Goal: Task Accomplishment & Management: Complete application form

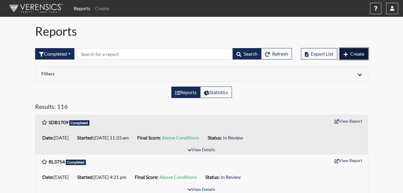
click at [353, 50] on button "Create" at bounding box center [354, 53] width 28 height 11
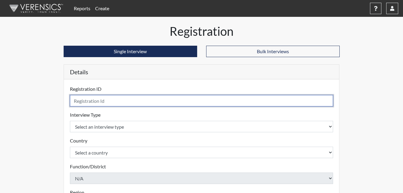
click at [88, 103] on input "text" at bounding box center [201, 100] width 263 height 11
type input "nry7755"
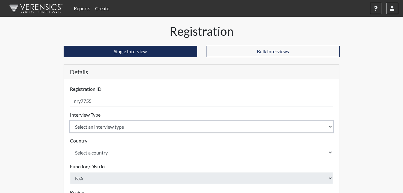
click at [174, 127] on select "Select an interview type Corrections Pre-Employment" at bounding box center [201, 126] width 263 height 11
select select "ff733e93-e1bf-11ea-9c9f-0eff0cf7eb8f"
click at [70, 121] on select "Select an interview type Corrections Pre-Employment" at bounding box center [201, 126] width 263 height 11
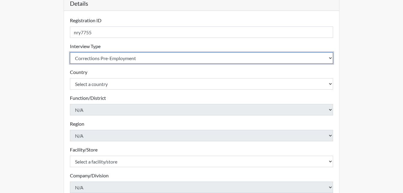
scroll to position [90, 0]
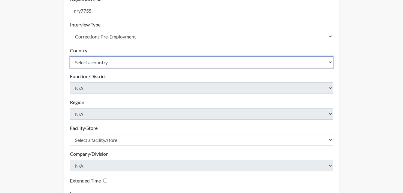
click at [136, 60] on select "Select a country [GEOGRAPHIC_DATA] [GEOGRAPHIC_DATA]" at bounding box center [201, 61] width 263 height 11
select select "united-states-of-[GEOGRAPHIC_DATA]"
click at [70, 56] on select "Select a country [GEOGRAPHIC_DATA] [GEOGRAPHIC_DATA]" at bounding box center [201, 61] width 263 height 11
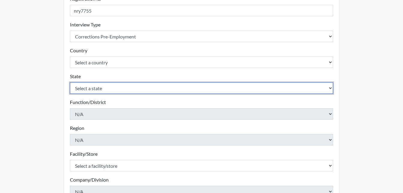
click at [131, 89] on select "Select a state [US_STATE] [US_STATE] [US_STATE] [US_STATE] [US_STATE] [US_STATE…" at bounding box center [201, 87] width 263 height 11
select select "GA"
click at [70, 82] on select "Select a state [US_STATE] [US_STATE] [US_STATE] [US_STATE] [US_STATE] [US_STATE…" at bounding box center [201, 87] width 263 height 11
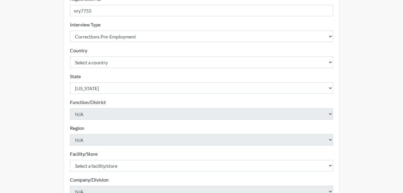
click at [113, 101] on div "Function/District N/A Please select a function/district." at bounding box center [201, 108] width 263 height 21
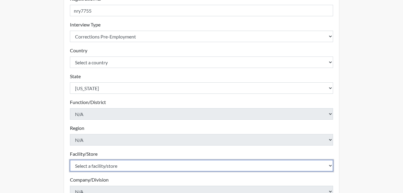
click at [100, 167] on select "Select a facility/store [PERSON_NAME] ITF [PERSON_NAME] PDC [PERSON_NAME]" at bounding box center [201, 165] width 263 height 11
select select "bcc861db-30ac-4530-8f11-93c8e4ad22de"
click at [70, 160] on select "Select a facility/store [PERSON_NAME] ITF [PERSON_NAME] PDC [PERSON_NAME]" at bounding box center [201, 165] width 263 height 11
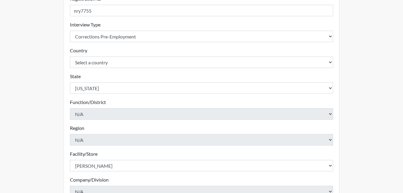
click at [56, 160] on div "Registration Single Interview Bulk Interviews Details Registration ID nry7755 P…" at bounding box center [202, 103] width 342 height 339
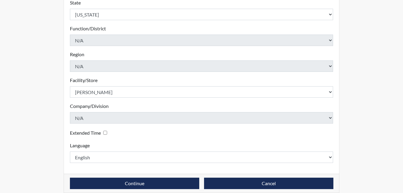
scroll to position [171, 0]
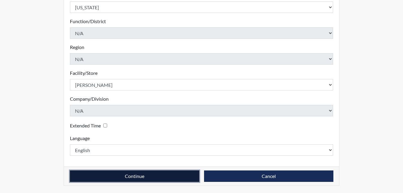
click at [117, 173] on button "Continue" at bounding box center [134, 175] width 129 height 11
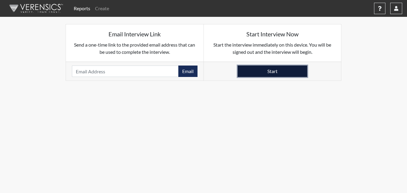
click at [278, 72] on button "Start" at bounding box center [273, 70] width 70 height 11
